Goal: Ask a question

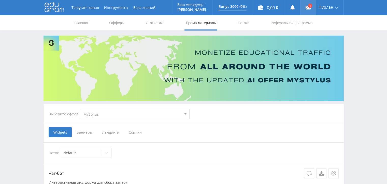
click at [308, 6] on use at bounding box center [308, 8] width 5 height 4
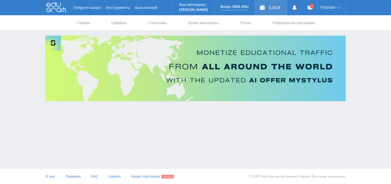
click at [274, 9] on div "0,00 ₽" at bounding box center [271, 7] width 32 height 15
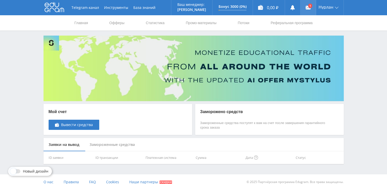
click at [309, 7] on link at bounding box center [308, 7] width 15 height 15
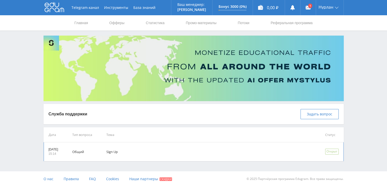
click at [121, 154] on td "Sign Up" at bounding box center [208, 152] width 219 height 19
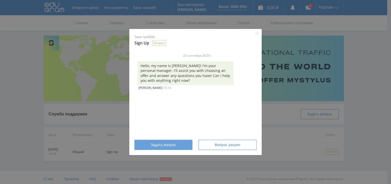
click at [179, 146] on div "Задать вопрос" at bounding box center [163, 145] width 45 height 4
click at [172, 146] on span "Задать вопрос" at bounding box center [163, 145] width 25 height 4
click at [170, 122] on div "22 сентября 2025 г. Hello, my name is [PERSON_NAME]! I'm your personal manager.…" at bounding box center [197, 93] width 136 height 80
